Goal: Task Accomplishment & Management: Manage account settings

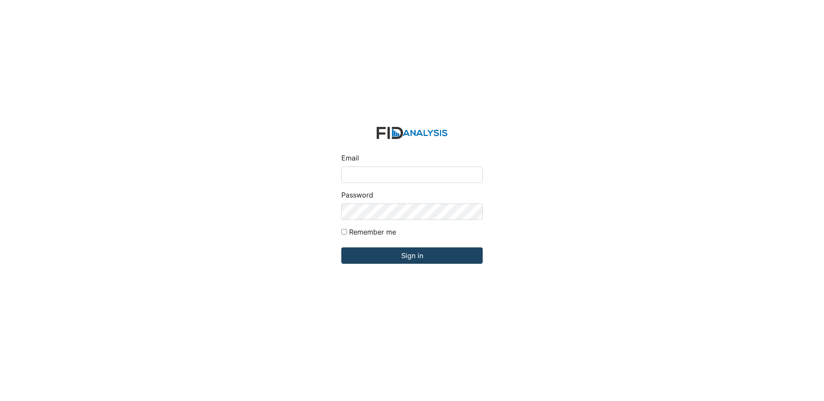
type input "[PERSON_NAME][EMAIL_ADDRESS][DOMAIN_NAME]"
click at [408, 253] on input "Sign in" at bounding box center [411, 256] width 141 height 16
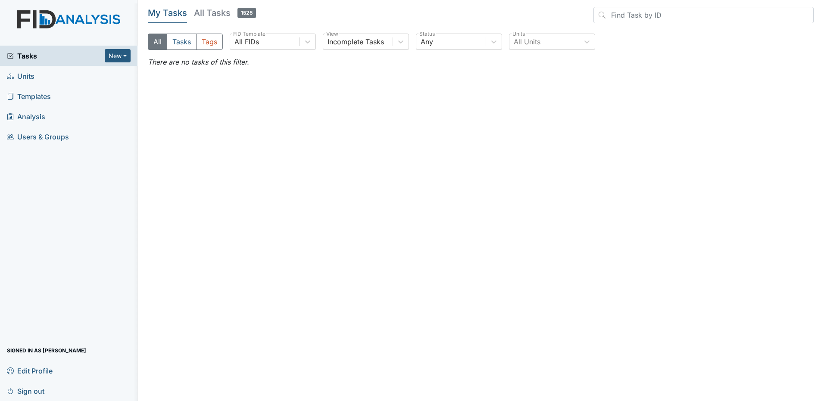
click at [218, 13] on h5 "All Tasks 1525" at bounding box center [225, 13] width 62 height 12
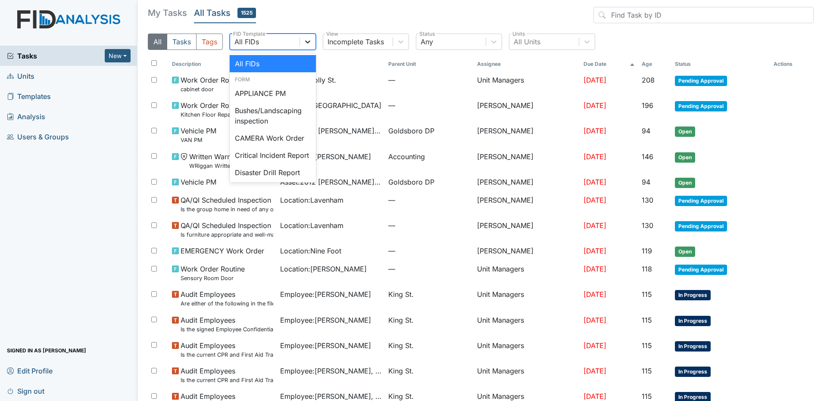
click at [308, 41] on icon at bounding box center [307, 41] width 9 height 9
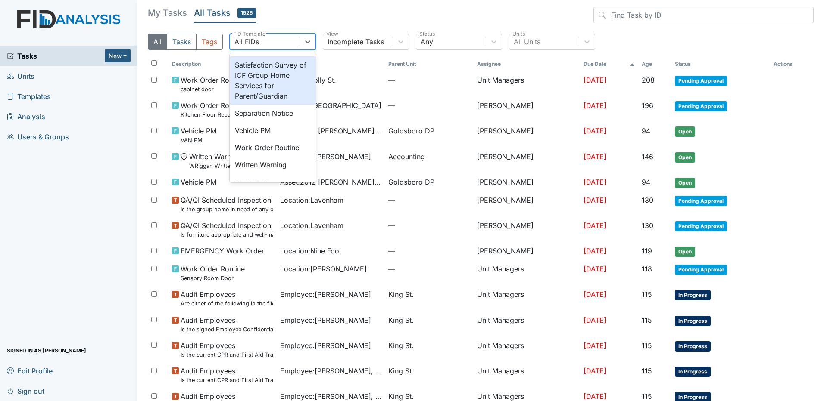
scroll to position [345, 0]
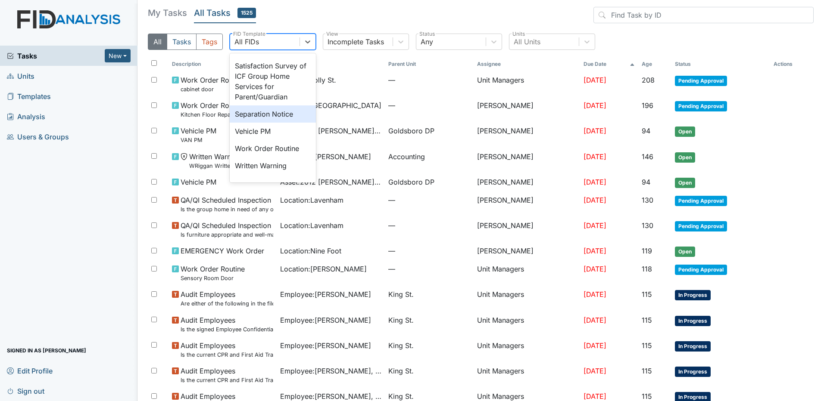
click at [267, 123] on div "Separation Notice" at bounding box center [273, 114] width 86 height 17
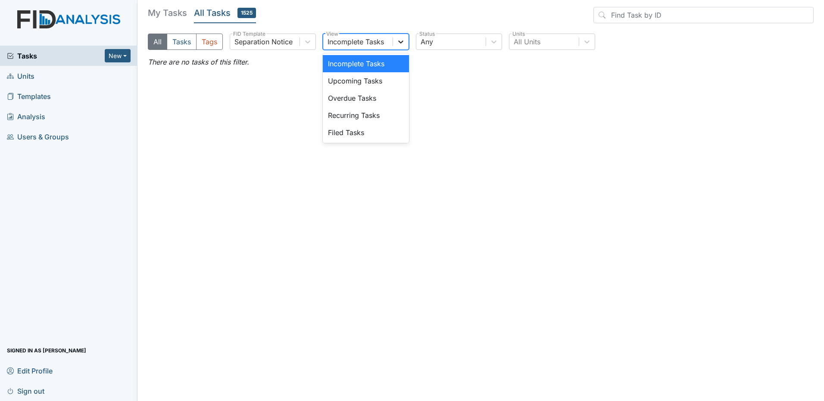
click at [399, 40] on icon at bounding box center [400, 41] width 9 height 9
click at [375, 129] on div "Filed Tasks" at bounding box center [366, 132] width 86 height 17
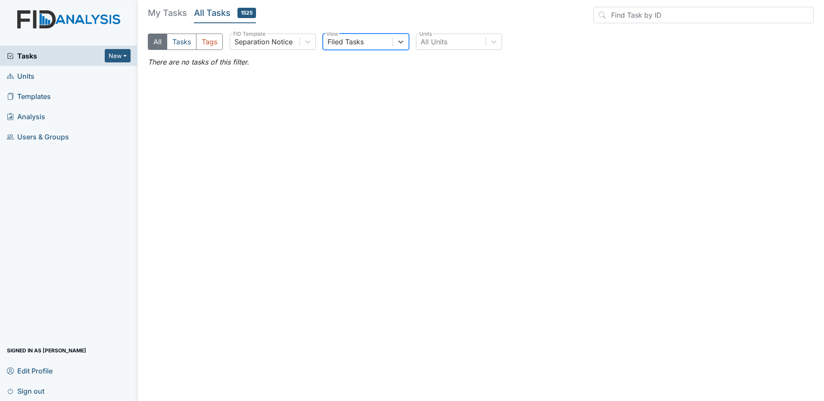
click at [31, 390] on span "Sign out" at bounding box center [25, 391] width 37 height 13
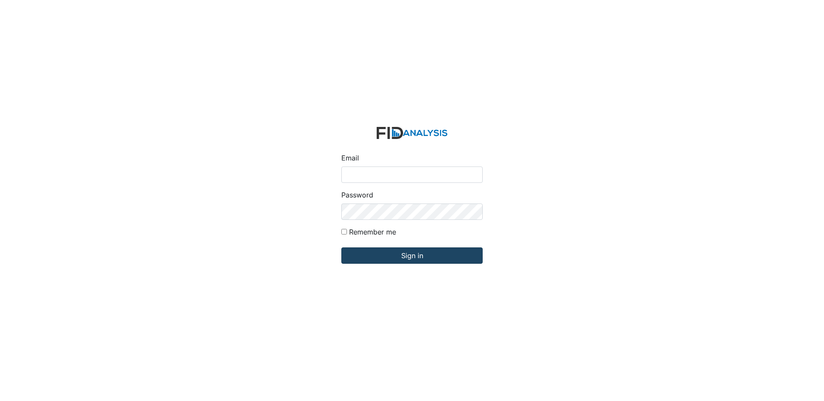
type input "[PERSON_NAME][EMAIL_ADDRESS][DOMAIN_NAME]"
click at [390, 255] on input "Sign in" at bounding box center [411, 256] width 141 height 16
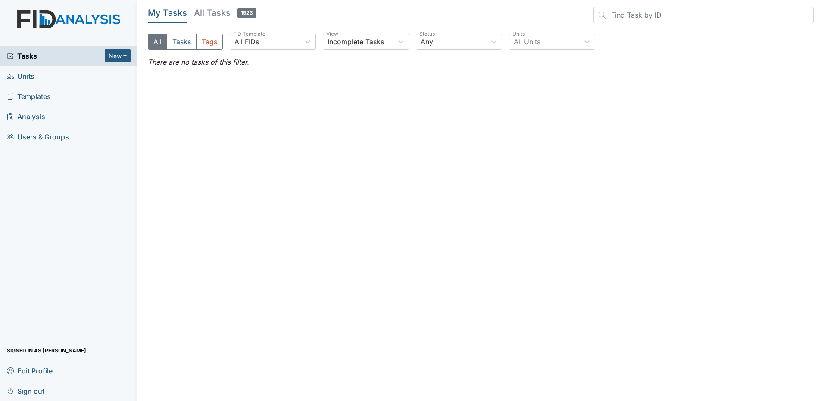
click at [214, 14] on h5 "All Tasks 1523" at bounding box center [225, 13] width 62 height 12
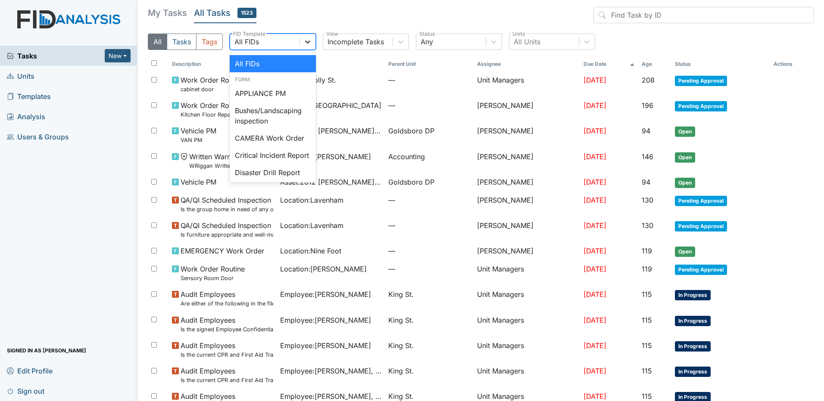
click at [308, 40] on icon at bounding box center [307, 41] width 9 height 9
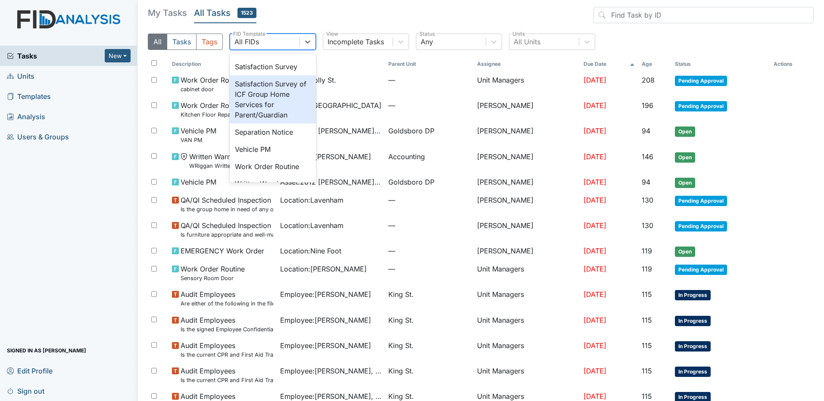
scroll to position [323, 0]
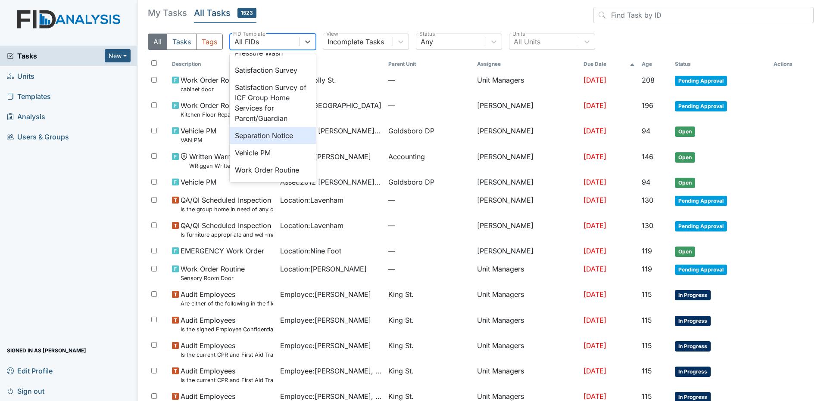
click at [261, 144] on div "Separation Notice" at bounding box center [273, 135] width 86 height 17
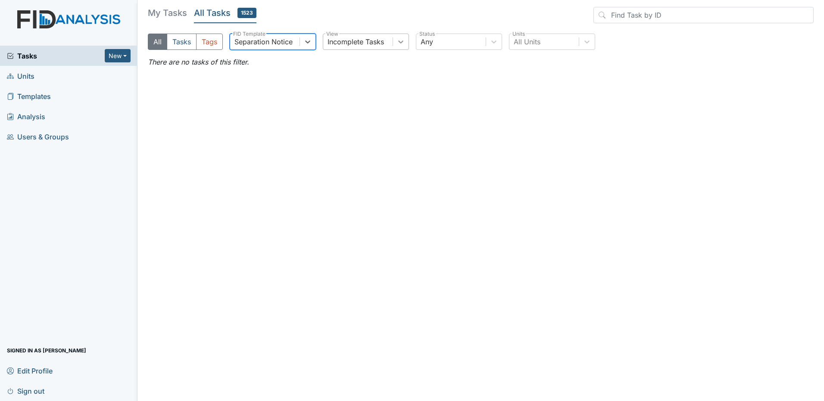
click at [401, 43] on icon at bounding box center [400, 41] width 5 height 3
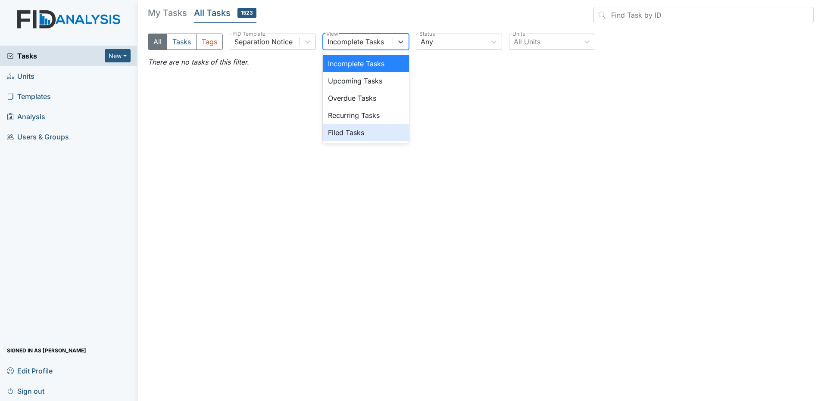
click at [364, 132] on div "Filed Tasks" at bounding box center [366, 132] width 86 height 17
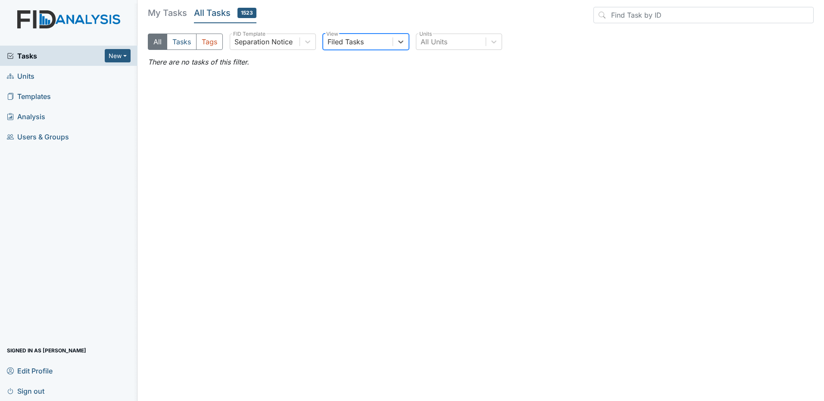
click at [167, 8] on h5 "My Tasks" at bounding box center [167, 13] width 39 height 12
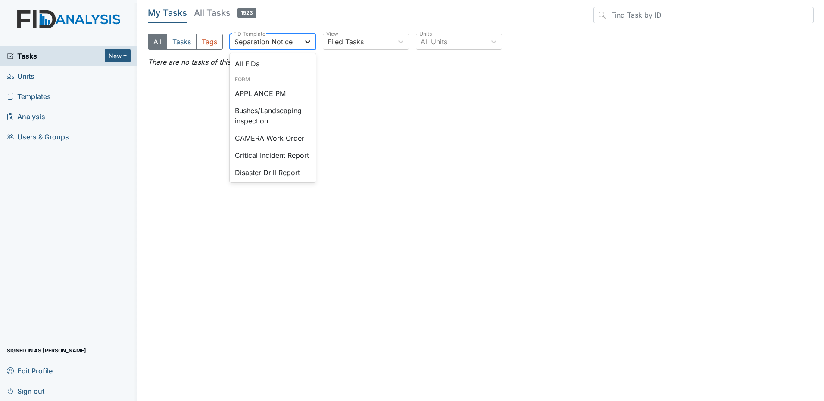
click at [306, 44] on icon at bounding box center [307, 41] width 9 height 9
click at [302, 68] on div "All FIDs" at bounding box center [273, 63] width 86 height 17
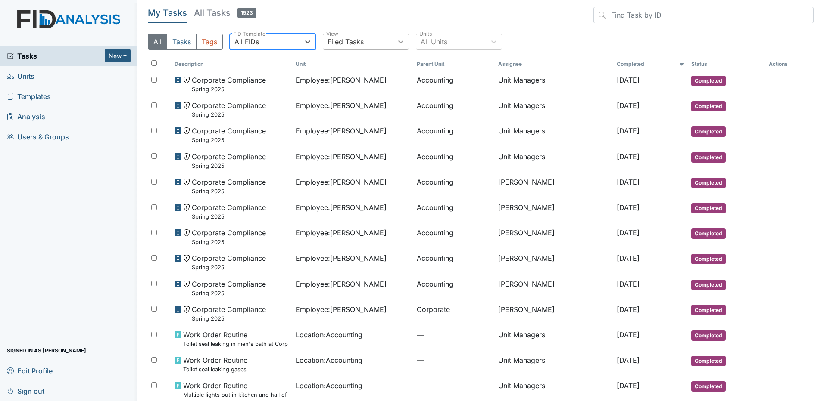
click at [404, 43] on icon at bounding box center [400, 41] width 9 height 9
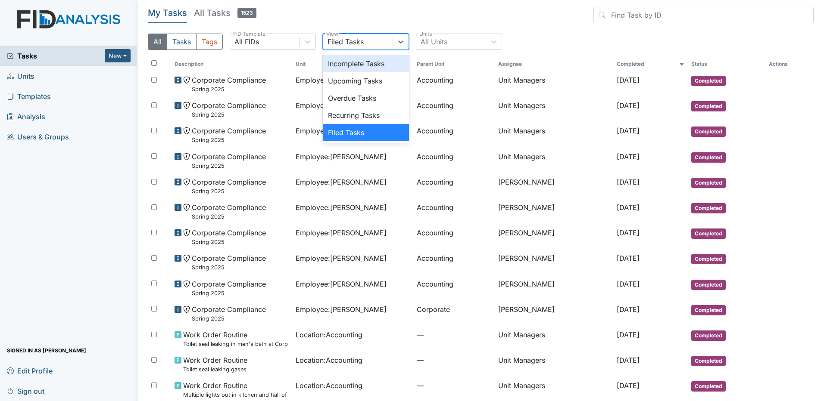
click at [389, 65] on div "Incomplete Tasks" at bounding box center [366, 63] width 86 height 17
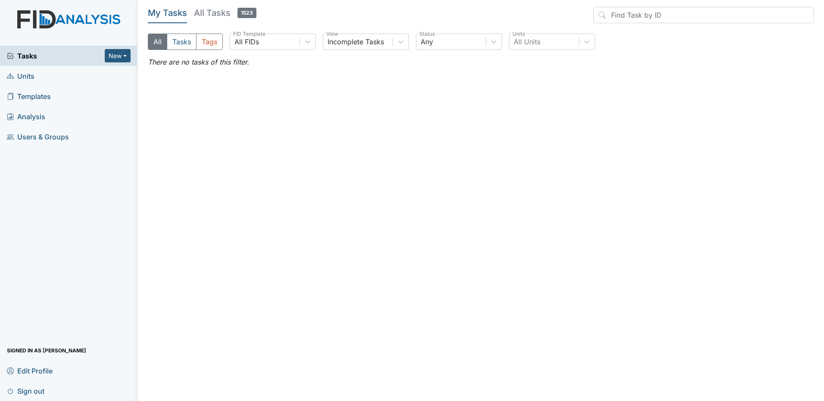
click at [213, 16] on h5 "All Tasks 1523" at bounding box center [225, 13] width 62 height 12
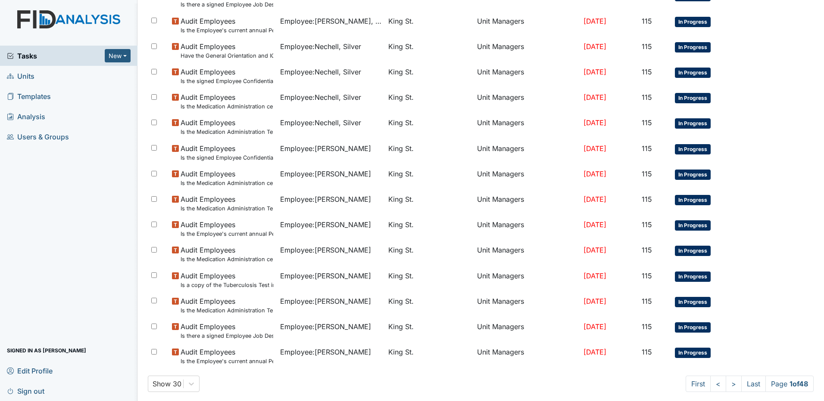
scroll to position [457, 0]
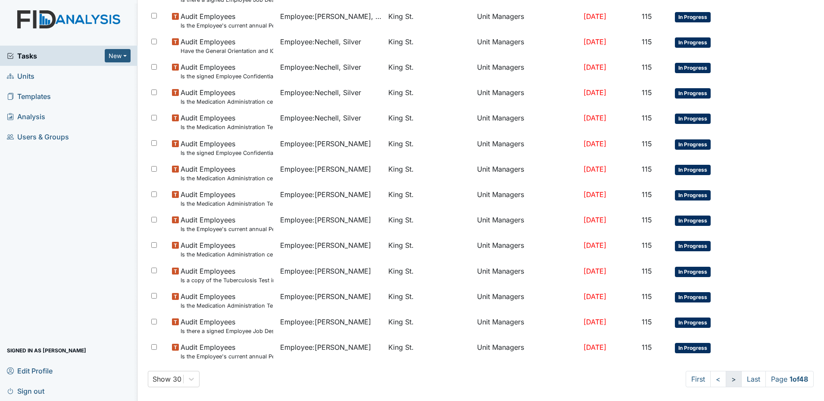
click at [728, 381] on link ">" at bounding box center [733, 379] width 16 height 16
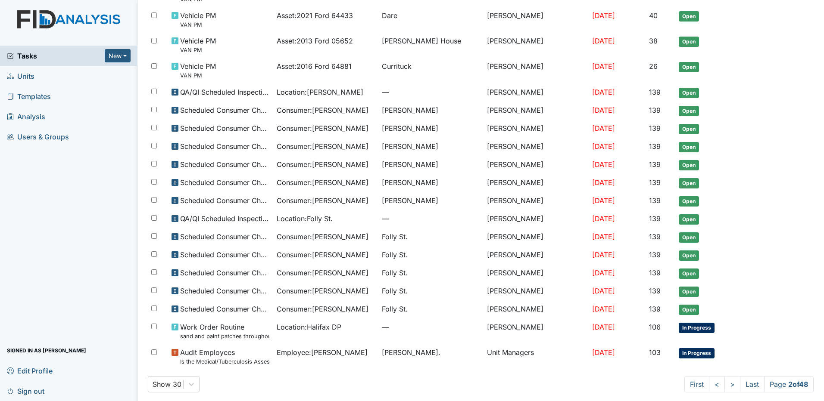
scroll to position [368, 0]
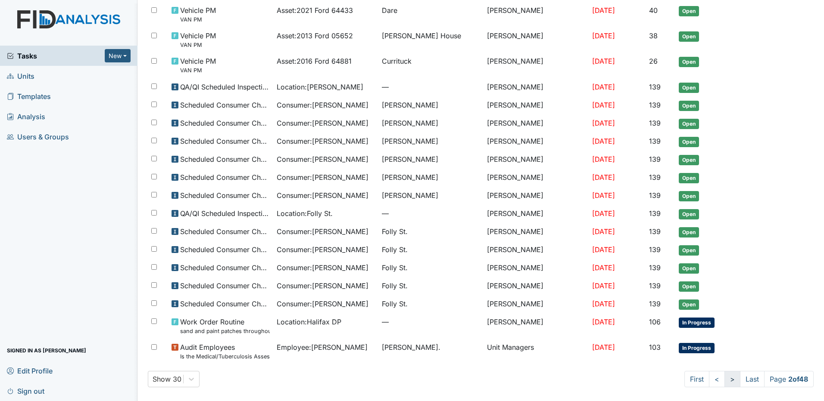
click at [726, 379] on link ">" at bounding box center [732, 379] width 16 height 16
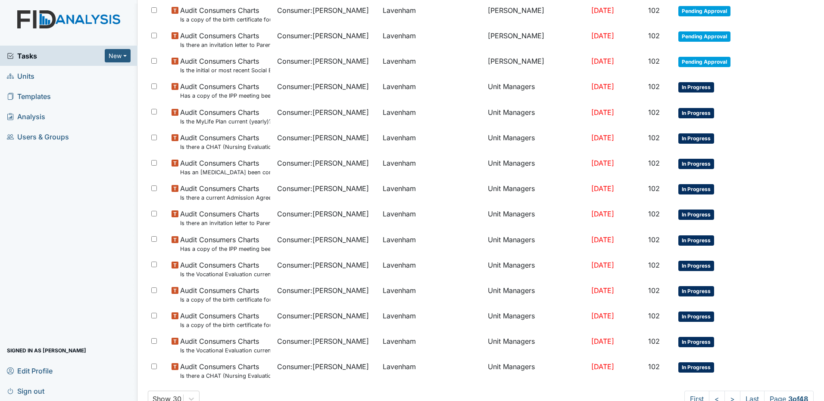
scroll to position [472, 0]
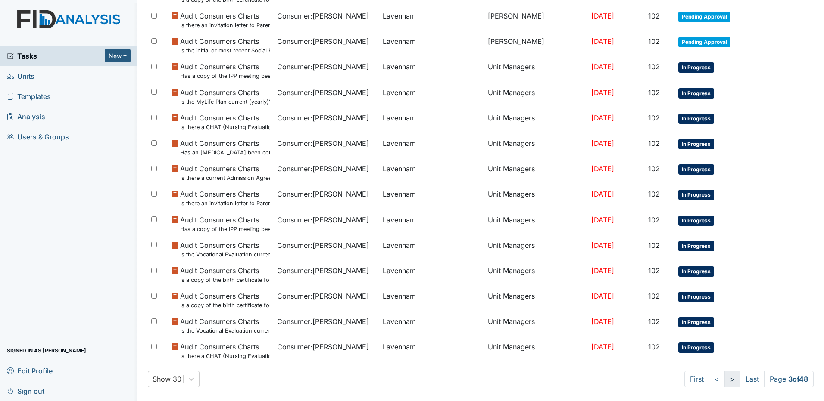
click at [724, 378] on link ">" at bounding box center [732, 379] width 16 height 16
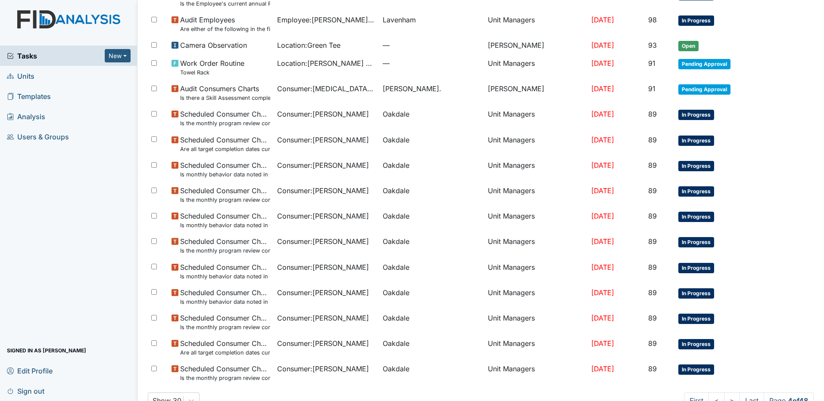
scroll to position [464, 0]
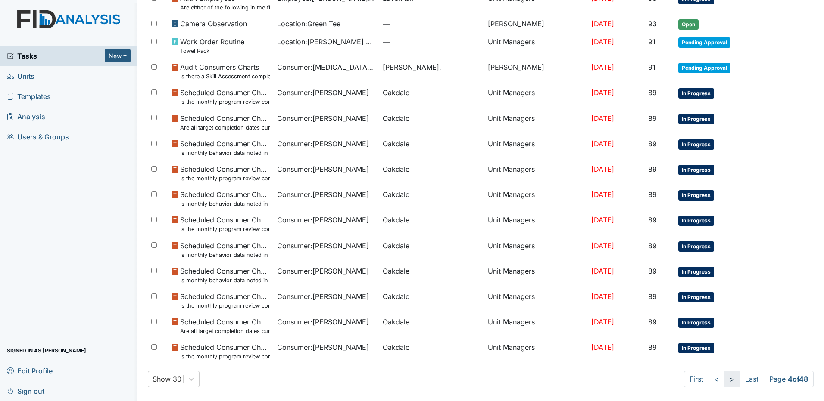
click at [724, 379] on link ">" at bounding box center [732, 379] width 16 height 16
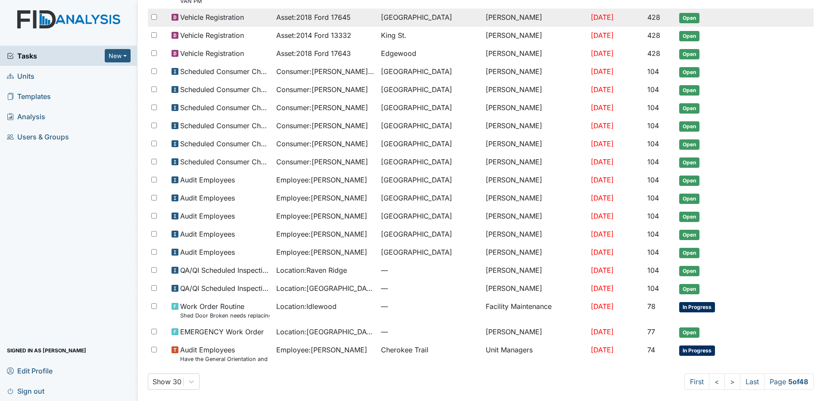
scroll to position [346, 0]
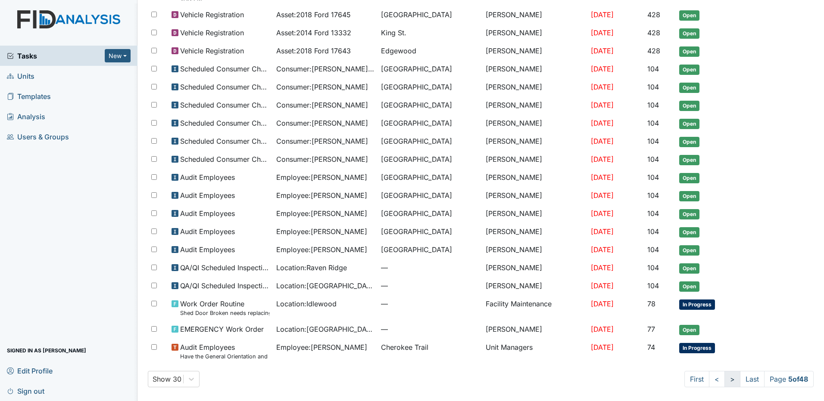
click at [724, 379] on link ">" at bounding box center [732, 379] width 16 height 16
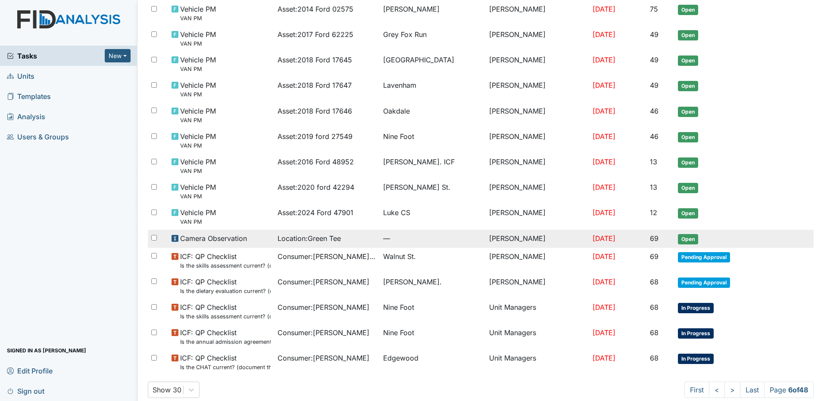
scroll to position [464, 0]
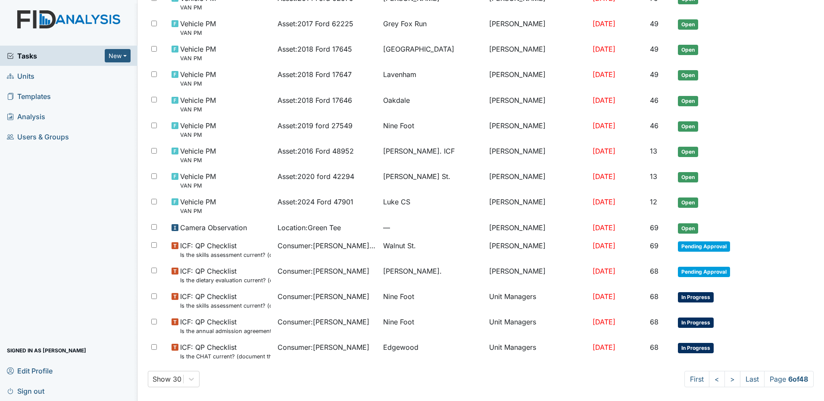
click at [20, 390] on span "Sign out" at bounding box center [25, 391] width 37 height 13
